Goal: Task Accomplishment & Management: Use online tool/utility

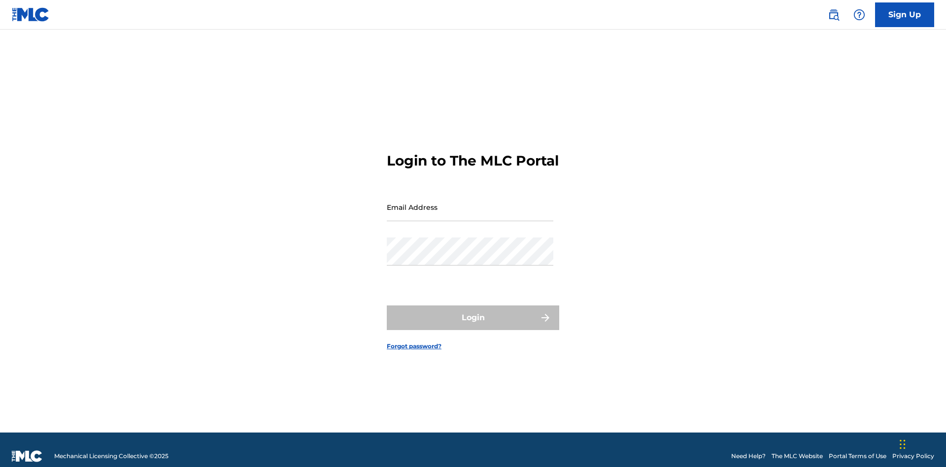
scroll to position [13, 0]
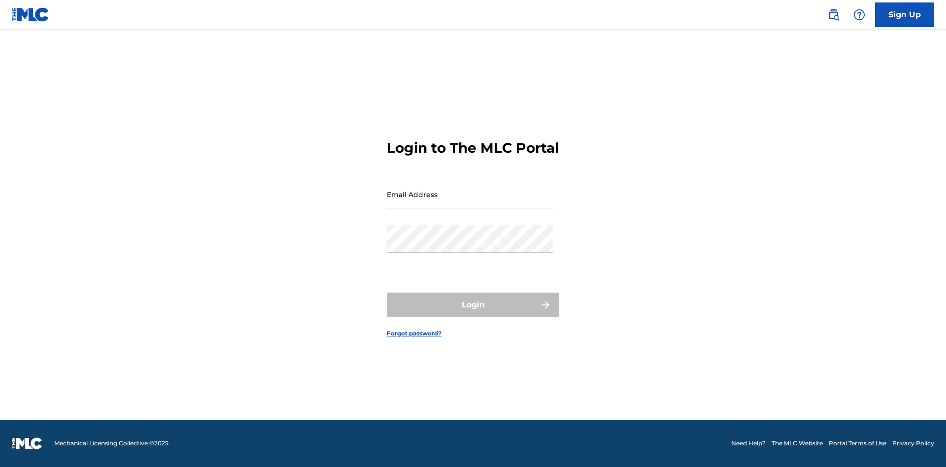
click at [470, 203] on input "Email Address" at bounding box center [470, 194] width 167 height 28
type input "Duke.McTesterson@gmail.com"
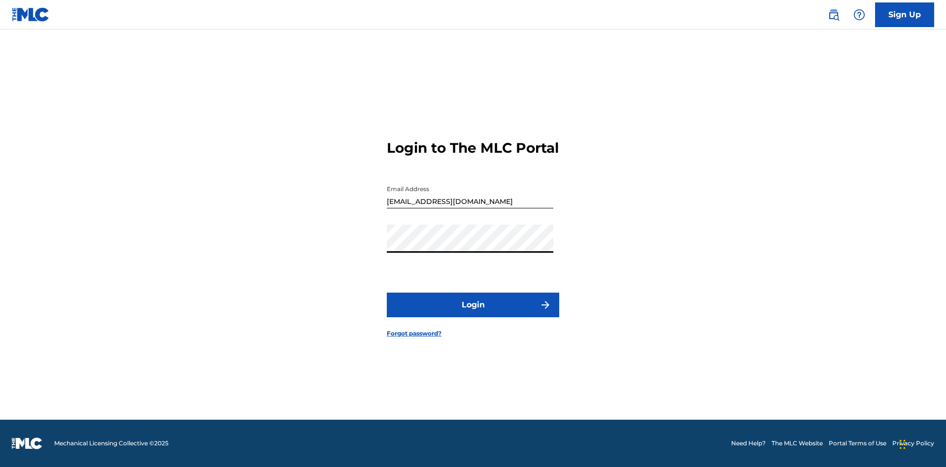
click at [473, 313] on button "Login" at bounding box center [473, 305] width 172 height 25
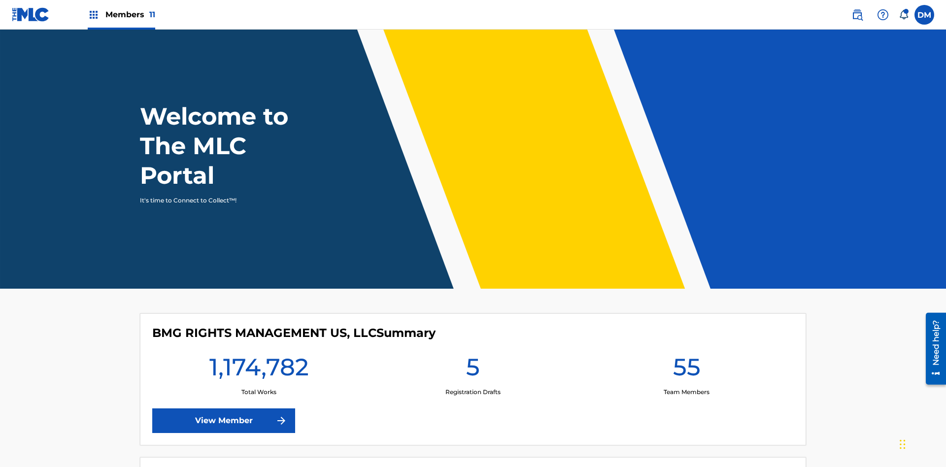
scroll to position [42, 0]
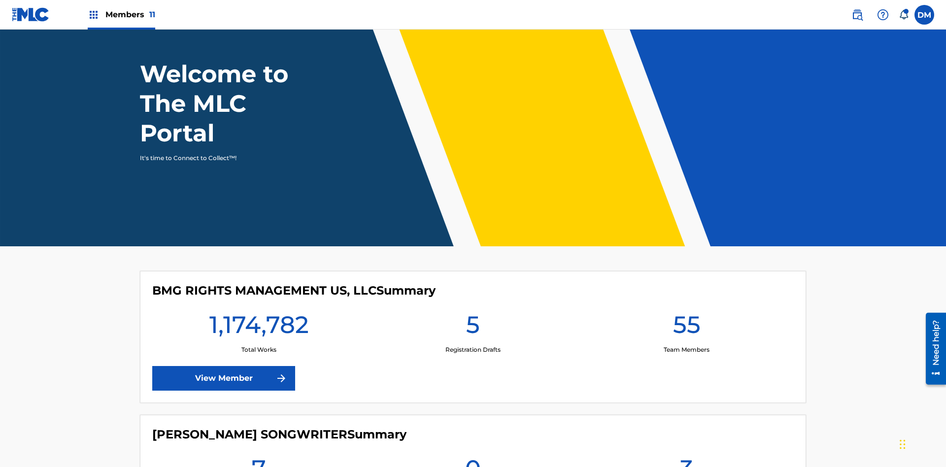
click at [121, 14] on span "Members 11" at bounding box center [130, 14] width 50 height 11
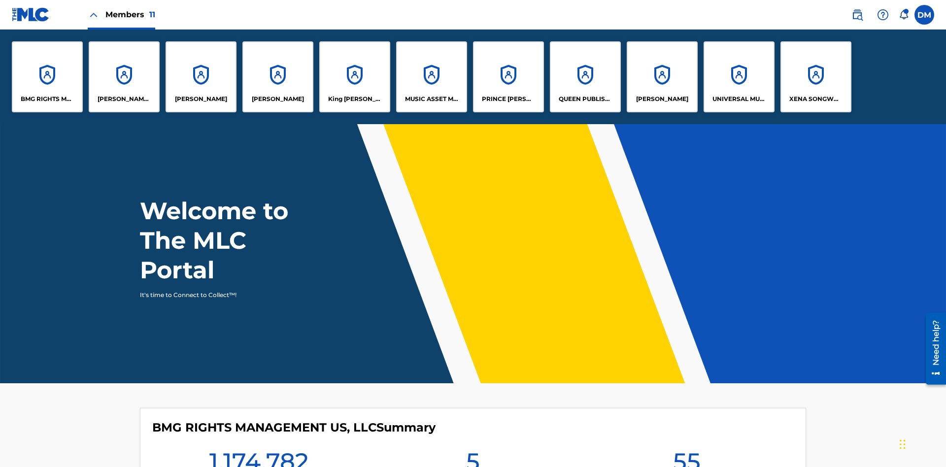
click at [508, 99] on p "PRINCE MCTESTERSON" at bounding box center [509, 99] width 54 height 9
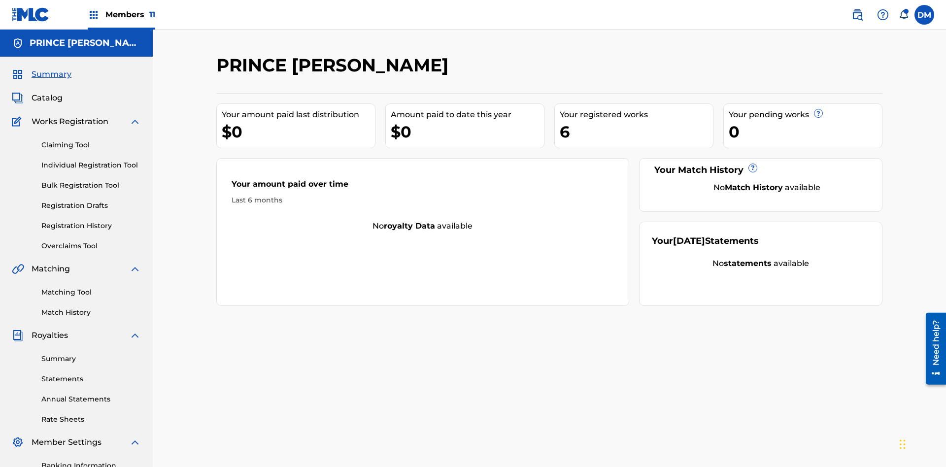
click at [91, 160] on link "Individual Registration Tool" at bounding box center [91, 165] width 100 height 10
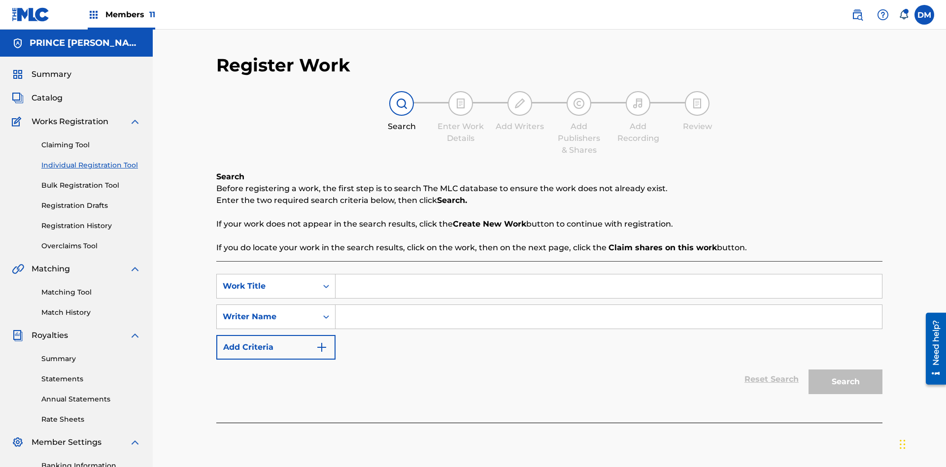
click at [609, 274] on input "Search Form" at bounding box center [609, 286] width 546 height 24
type input "Delete All Registered Drafts"
click at [609, 305] on input "Search Form" at bounding box center [609, 317] width 546 height 24
type input "QWERTYUIOP"
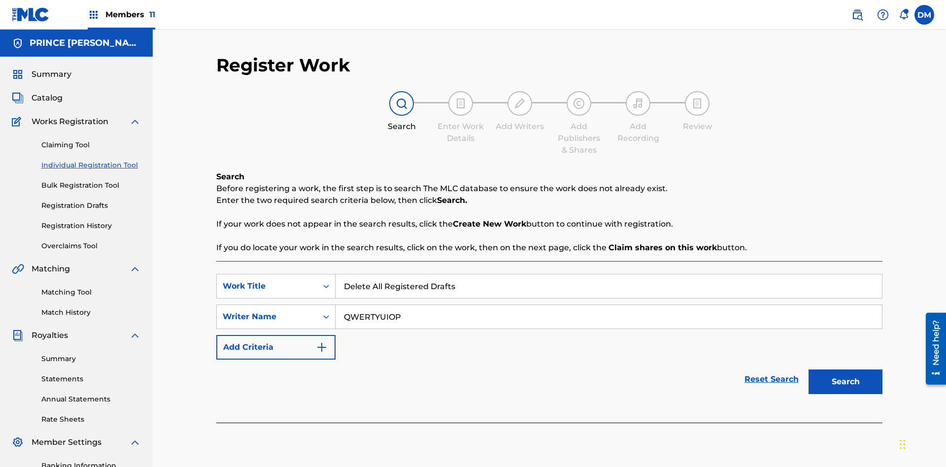
click at [846, 370] on button "Search" at bounding box center [846, 382] width 74 height 25
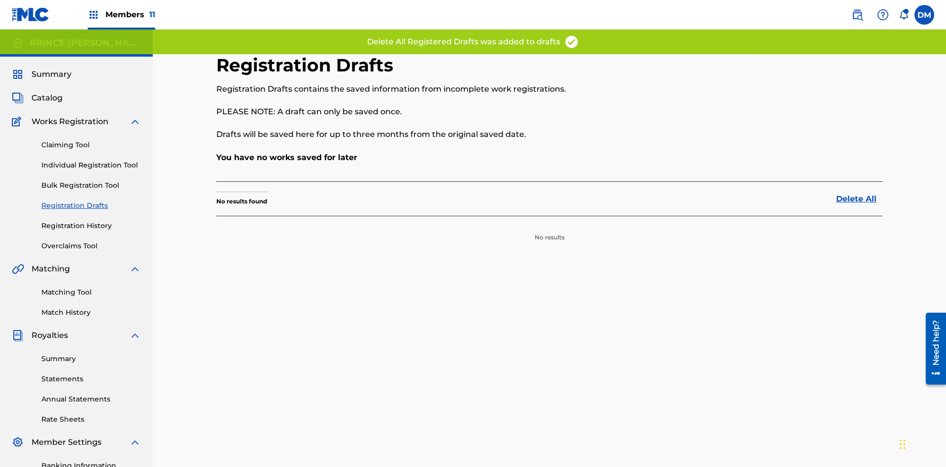
scroll to position [144, 0]
